Goal: Check status: Check status

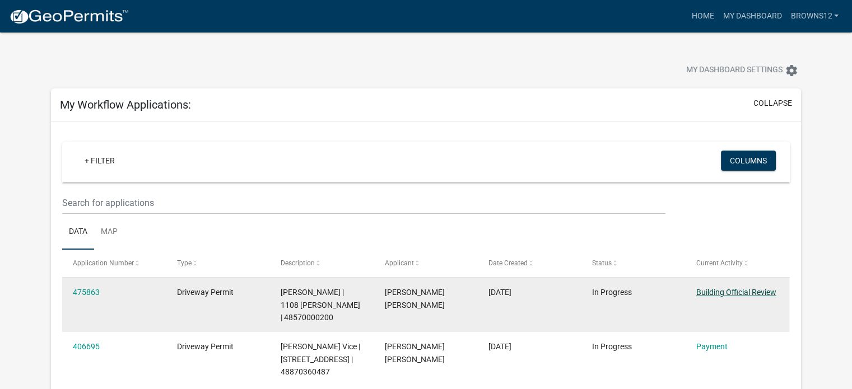
click at [729, 292] on link "Building Official Review" at bounding box center [736, 292] width 80 height 9
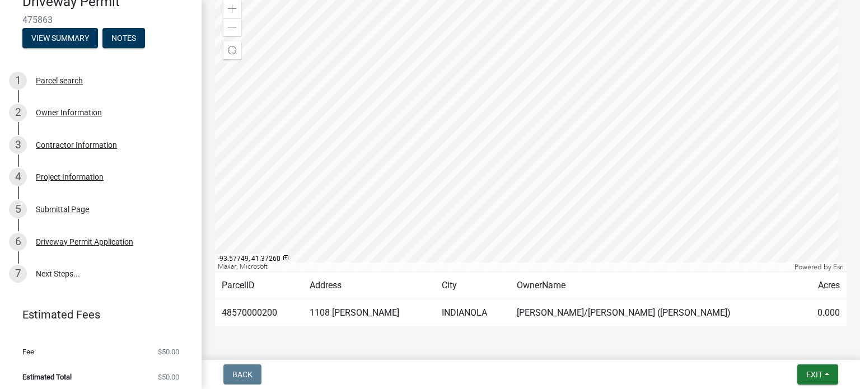
scroll to position [116, 0]
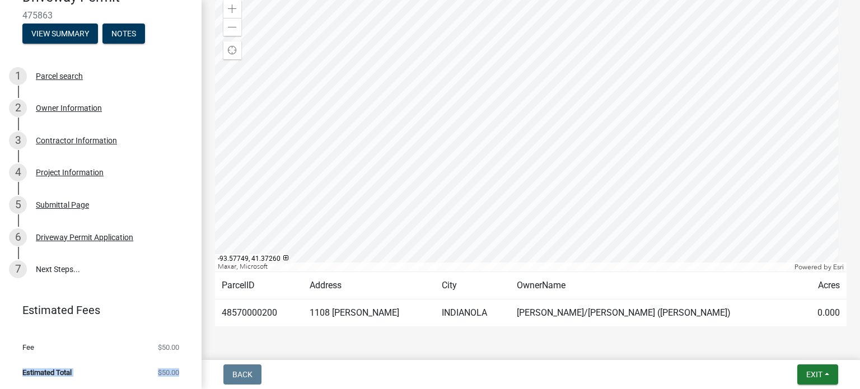
drag, startPoint x: 192, startPoint y: 355, endPoint x: 190, endPoint y: 397, distance: 42.0
click at [190, 389] on html "Internet Explorer does NOT work with GeoPermits. Get a new browser for more sec…" at bounding box center [430, 194] width 860 height 389
click at [63, 264] on link "7 Next Steps..." at bounding box center [101, 269] width 202 height 32
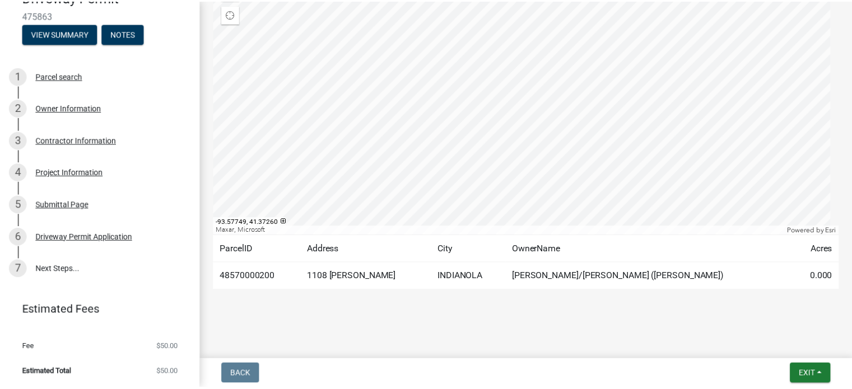
scroll to position [0, 0]
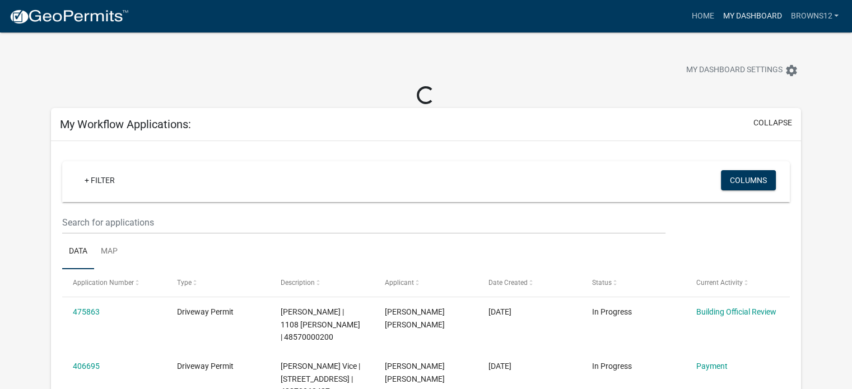
click at [759, 22] on link "My Dashboard" at bounding box center [752, 16] width 68 height 21
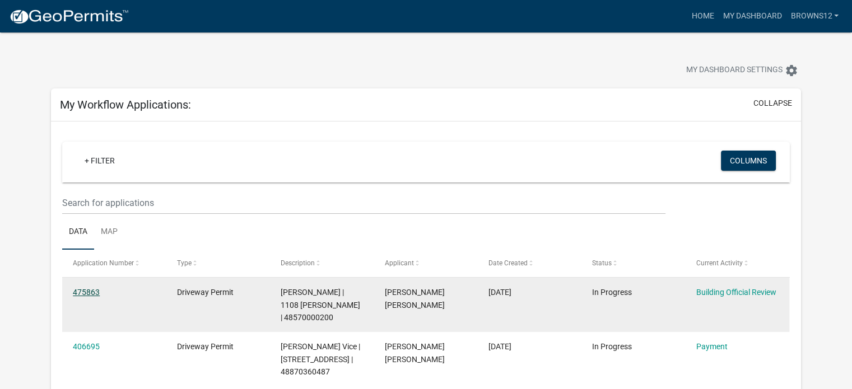
click at [90, 291] on link "475863" at bounding box center [86, 292] width 27 height 9
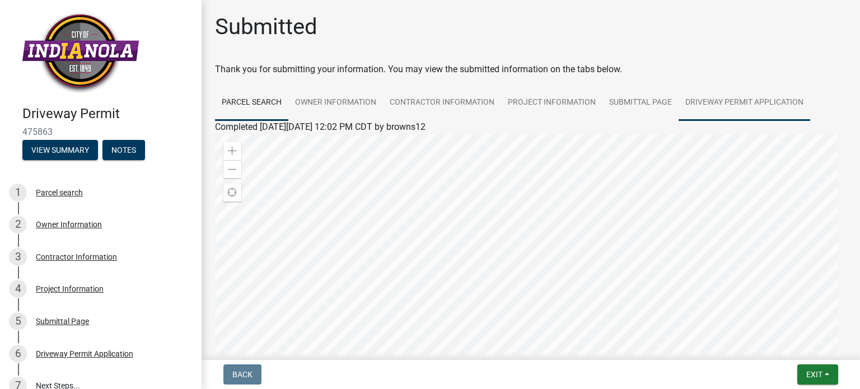
click at [726, 102] on link "Driveway Permit Application" at bounding box center [745, 103] width 132 height 36
click at [282, 141] on link "Driveway Permit Application" at bounding box center [270, 140] width 111 height 11
